Goal: Information Seeking & Learning: Learn about a topic

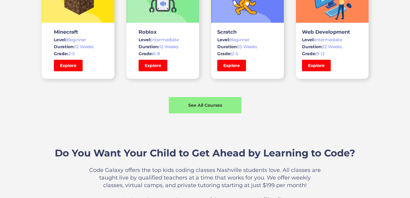
scroll to position [480, 0]
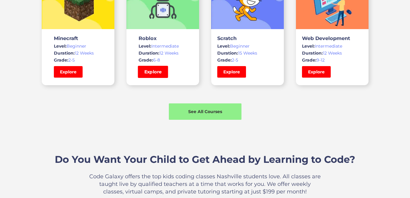
click at [153, 66] on link "Explore" at bounding box center [153, 72] width 30 height 12
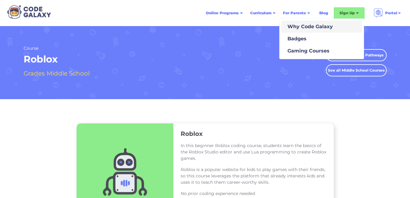
click at [292, 25] on div "Why Code Galaxy" at bounding box center [309, 26] width 48 height 7
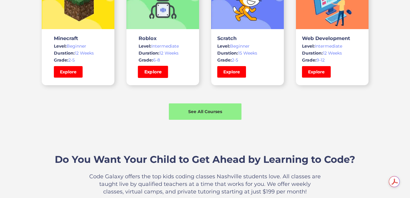
click at [164, 74] on link "Explore" at bounding box center [153, 72] width 30 height 12
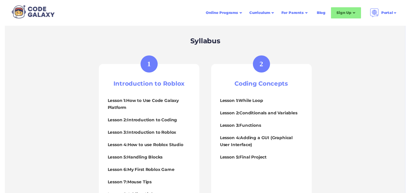
scroll to position [246, 0]
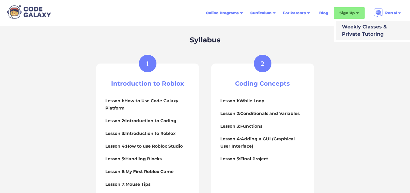
click at [347, 27] on div "Weekly Classes & Private Tutoring" at bounding box center [362, 30] width 47 height 15
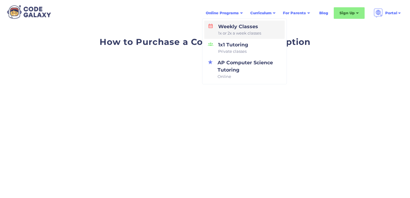
click at [239, 28] on div "Weekly Classes 1x or 2x a week classes" at bounding box center [238, 29] width 45 height 13
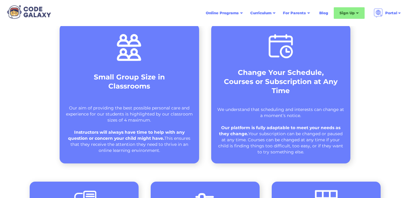
scroll to position [242, 0]
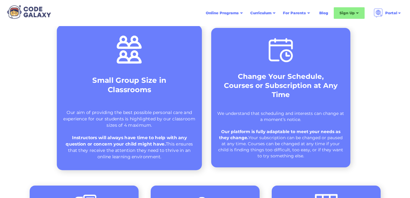
click at [129, 86] on strong "Small Group Size in Classrooms" at bounding box center [129, 85] width 74 height 18
click at [155, 105] on div "Small Group Size in Classrooms Our aim of providing the best possible personal …" at bounding box center [129, 97] width 145 height 145
click at [156, 144] on strong "Instructors will always have time to help with any question or concern your chi…" at bounding box center [126, 140] width 121 height 12
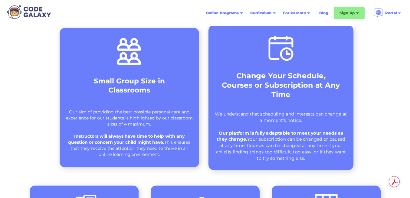
click at [290, 61] on img at bounding box center [281, 47] width 30 height 31
